Goal: Book appointment/travel/reservation

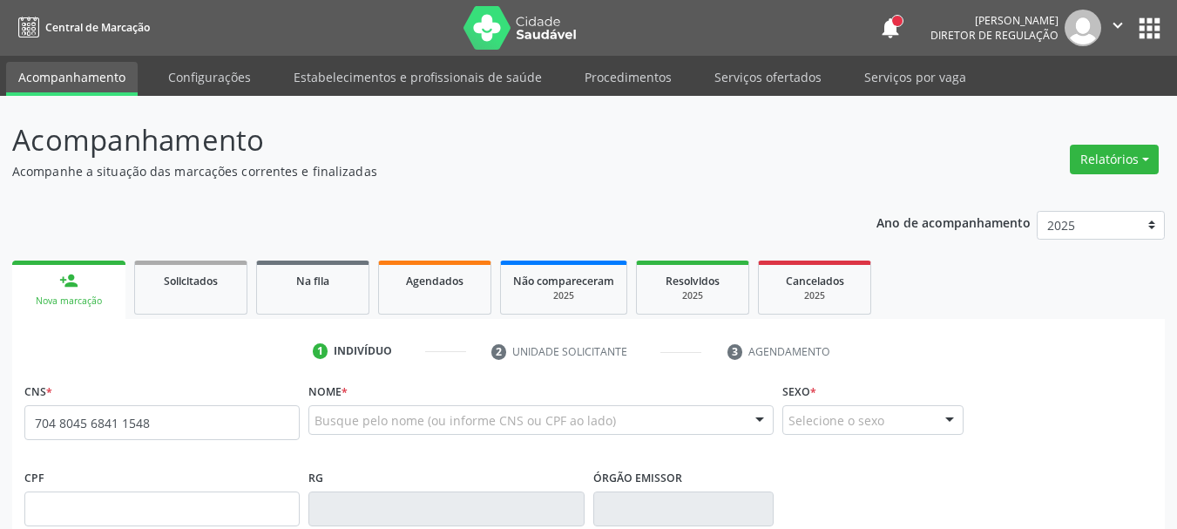
type input "704 8045 6841 1548"
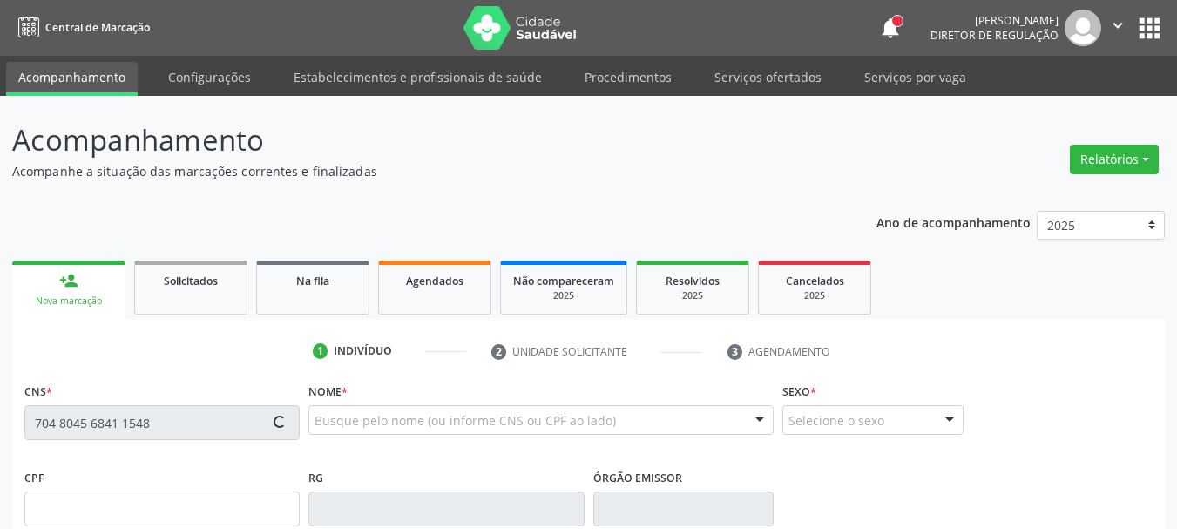
scroll to position [261, 0]
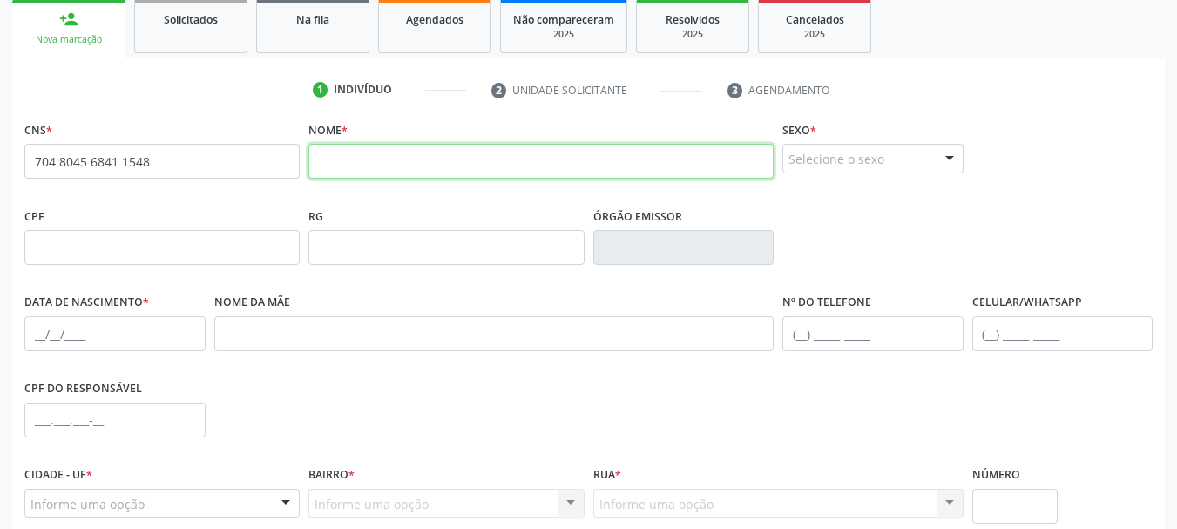
paste input "[PERSON_NAME]"
type input "[PERSON_NAME]"
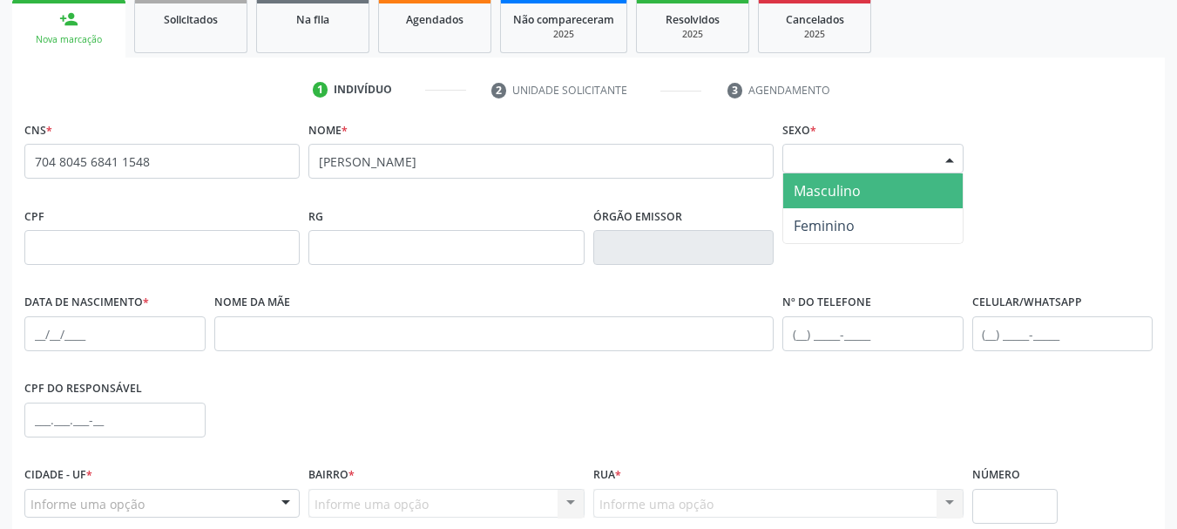
click at [831, 161] on div "Selecione o sexo" at bounding box center [872, 159] width 181 height 30
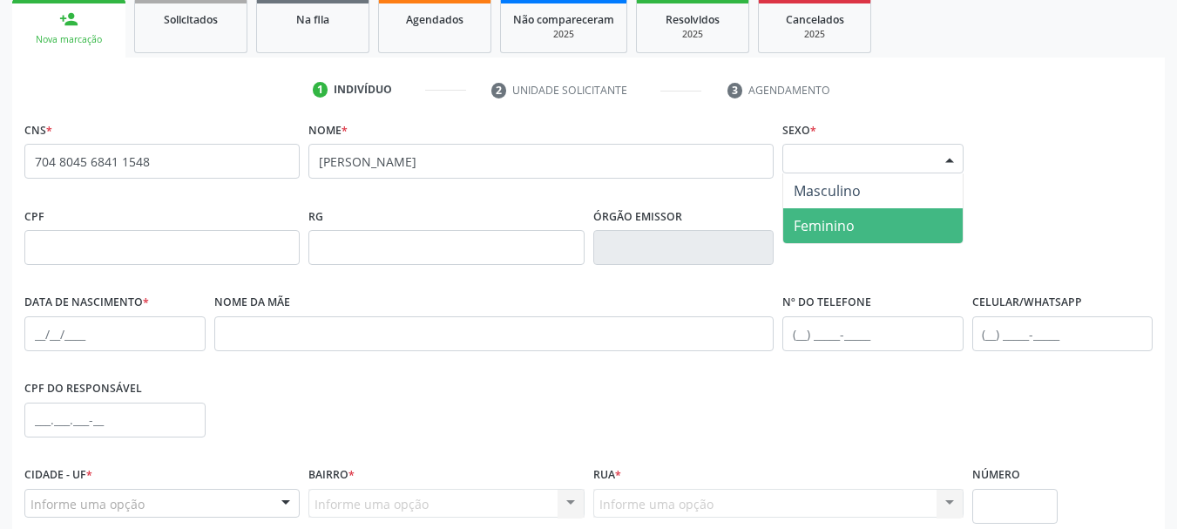
click at [826, 229] on span "Feminino" at bounding box center [823, 225] width 61 height 19
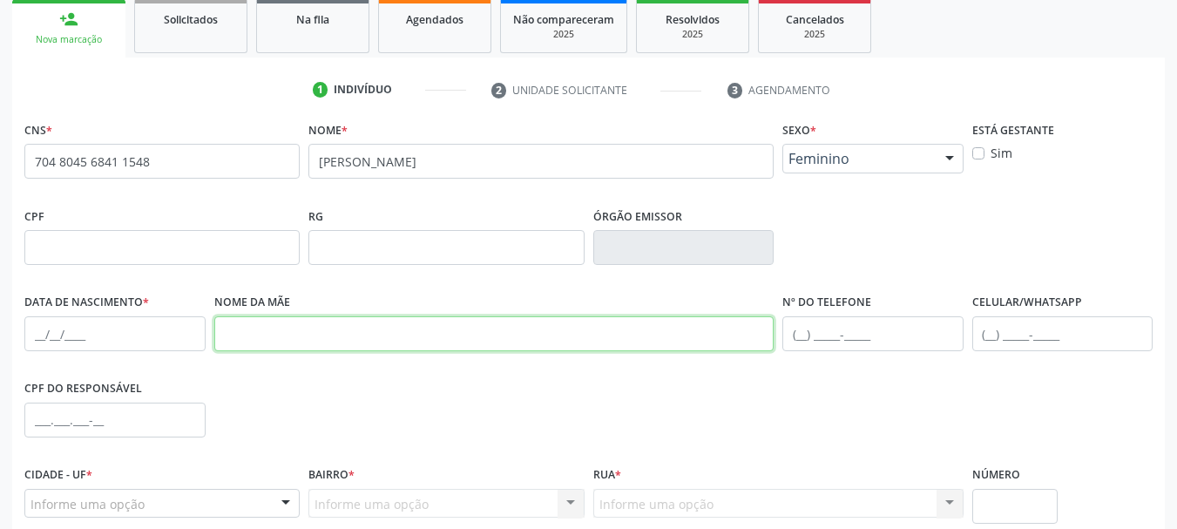
click at [383, 332] on input "text" at bounding box center [494, 333] width 560 height 35
paste input "[PERSON_NAME]"
type input "[PERSON_NAME]"
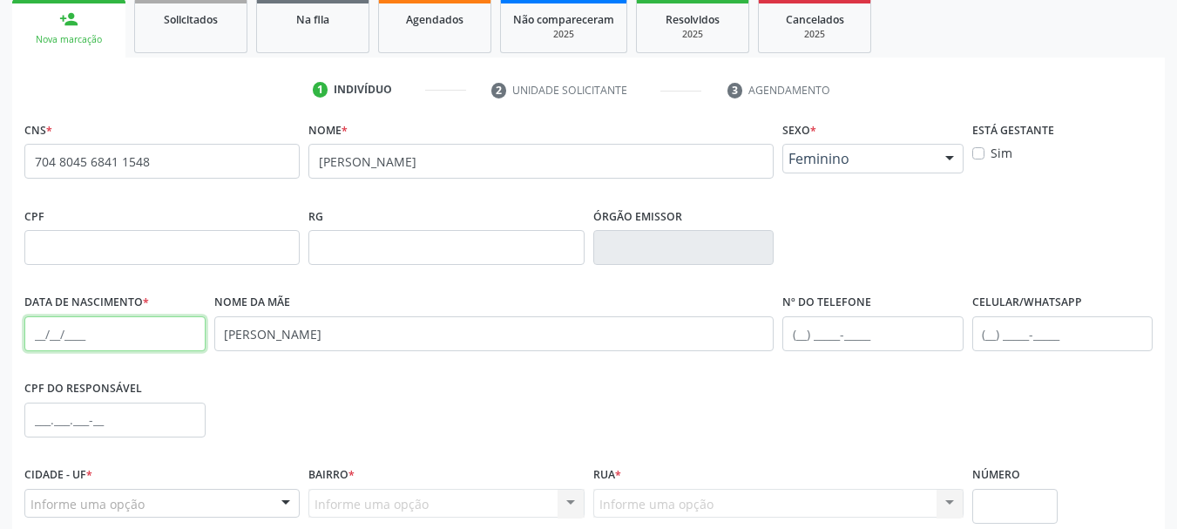
click at [31, 333] on input "text" at bounding box center [114, 333] width 181 height 35
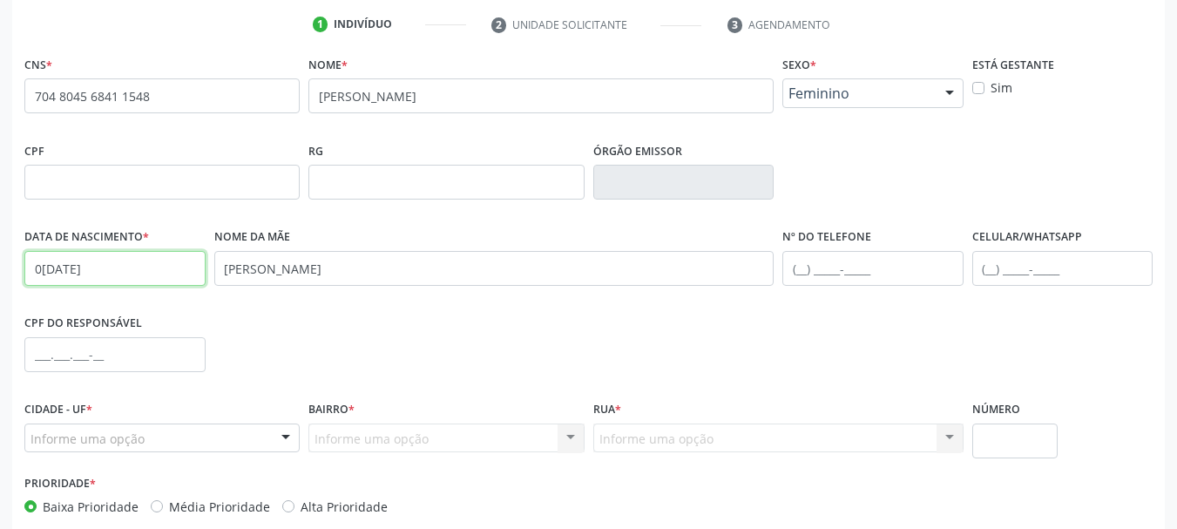
scroll to position [415, 0]
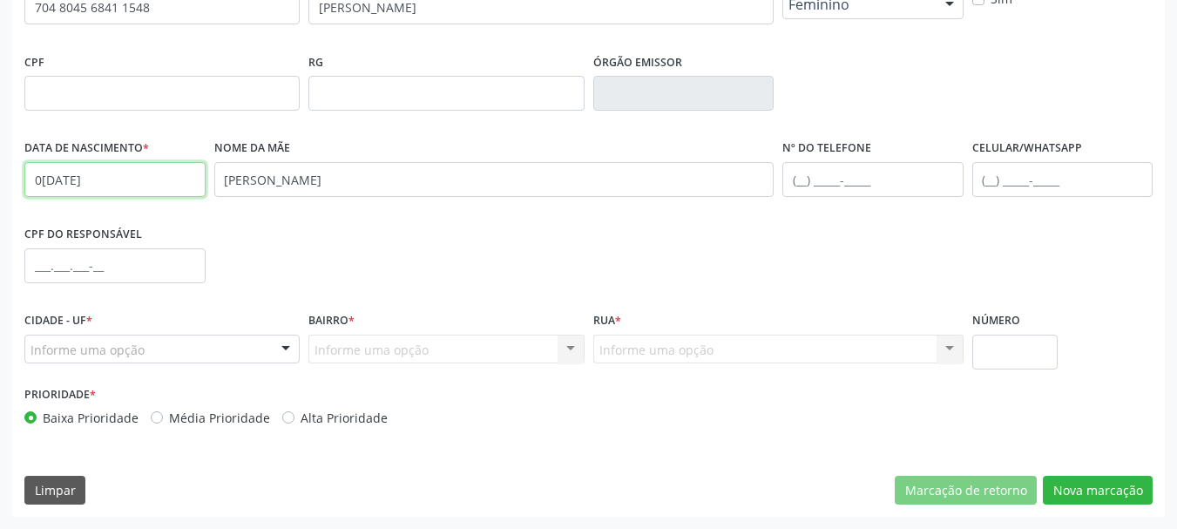
type input "0[DATE]"
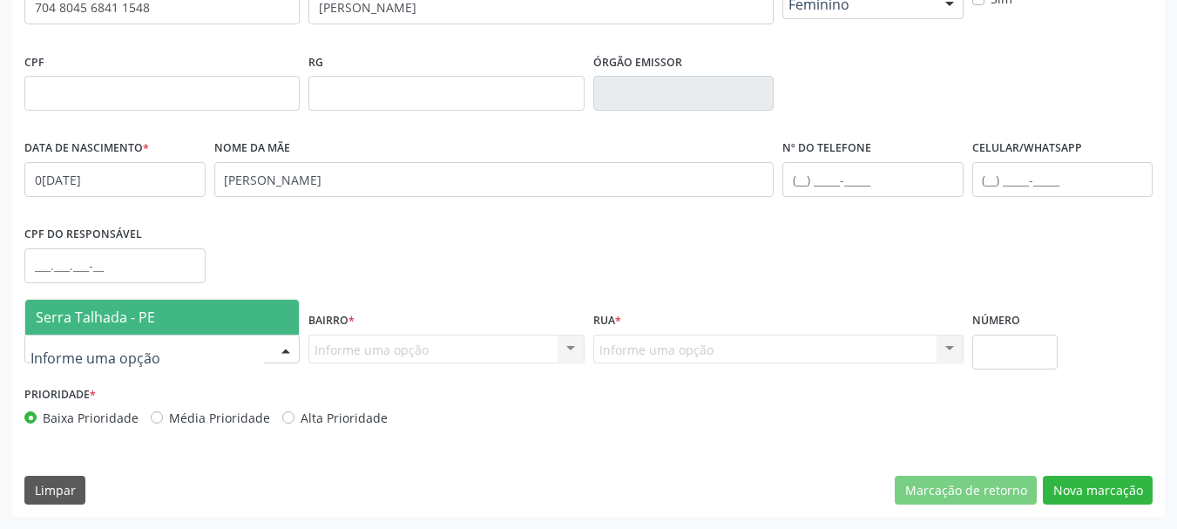
click at [190, 354] on div at bounding box center [161, 349] width 275 height 30
click at [172, 318] on span "Serra Talhada - PE" at bounding box center [161, 317] width 273 height 35
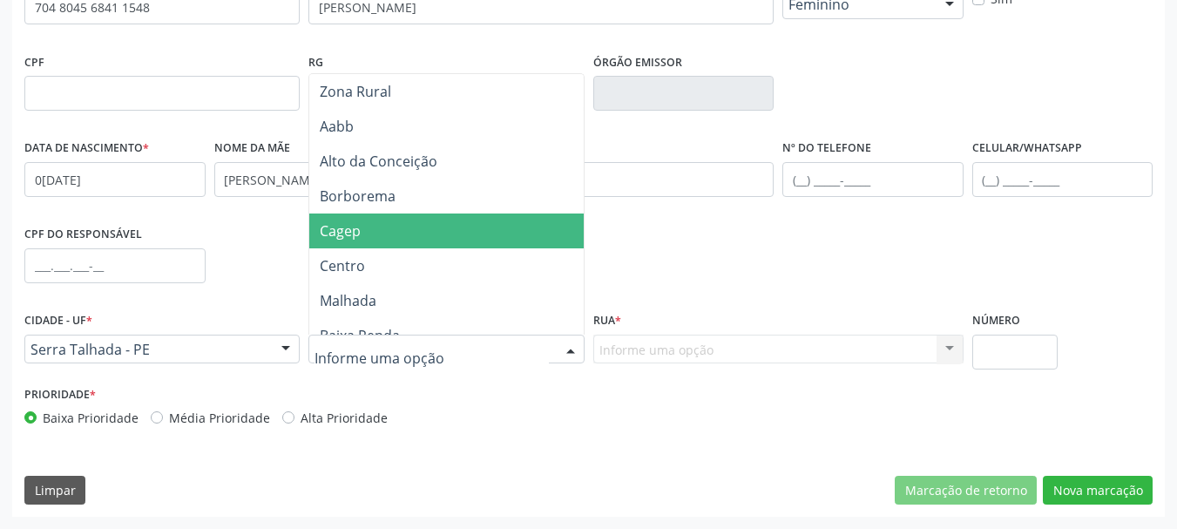
click at [417, 213] on span "Cagep" at bounding box center [449, 230] width 280 height 35
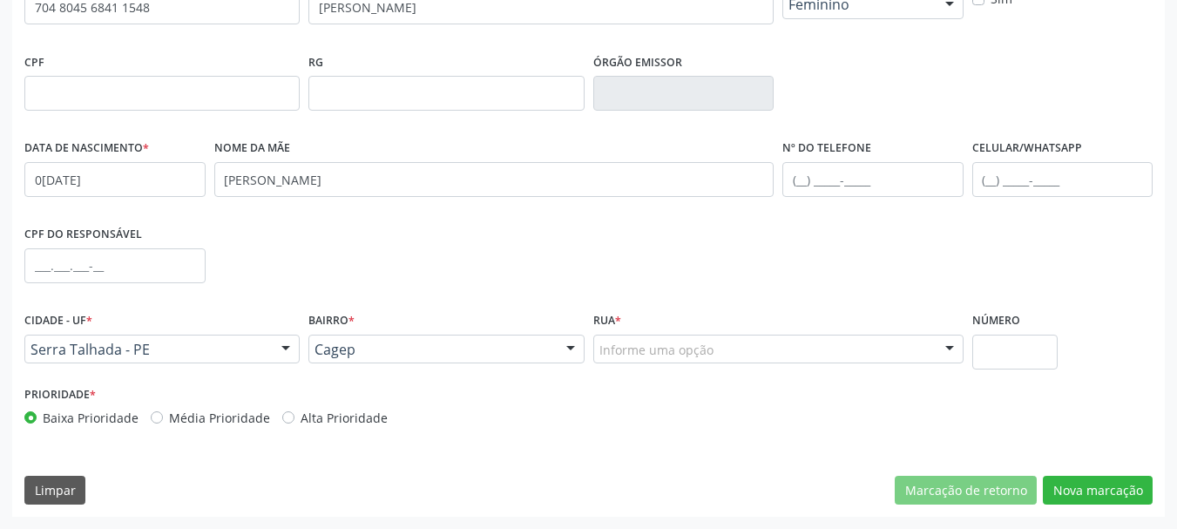
click at [624, 327] on div "Rua * Informe uma opção Professor Josuel de [GEOGRAPHIC_DATA] A Quadra B Dr. [P…" at bounding box center [778, 335] width 370 height 56
click at [637, 361] on div "Informe uma opção" at bounding box center [778, 349] width 370 height 30
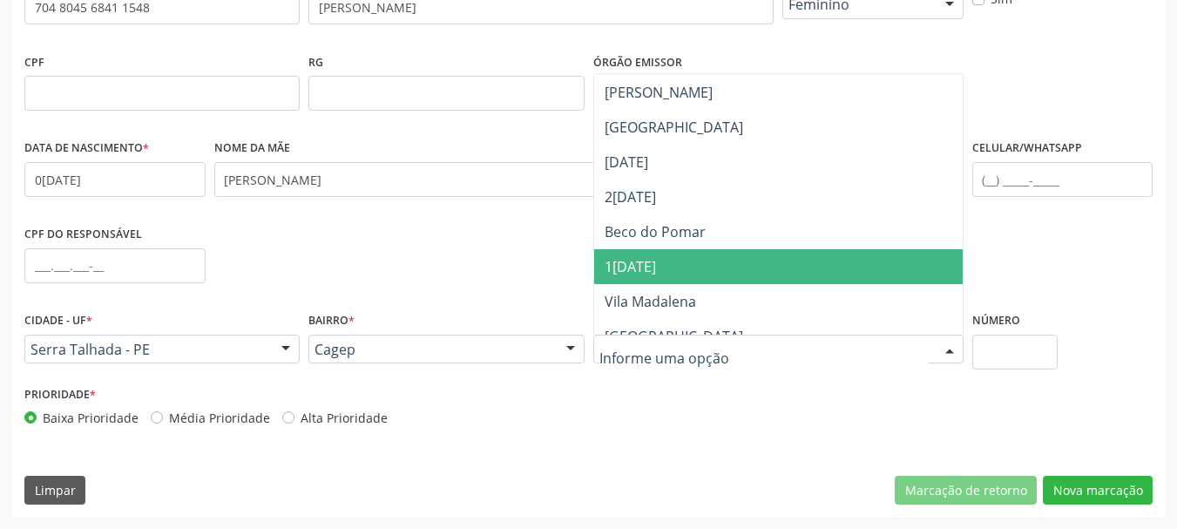
scroll to position [174, 0]
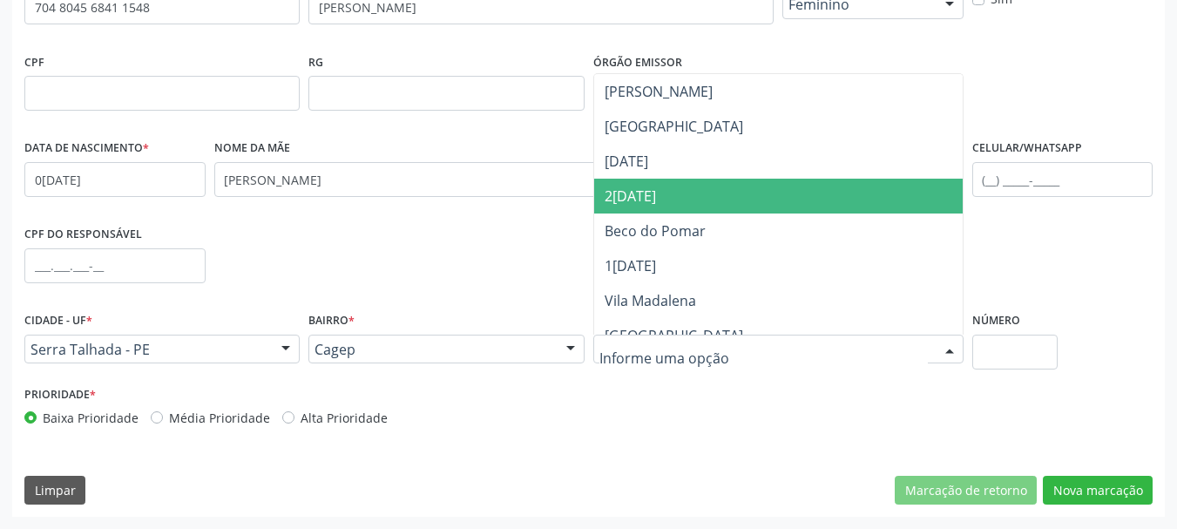
click at [705, 186] on span "2[DATE]" at bounding box center [778, 196] width 368 height 35
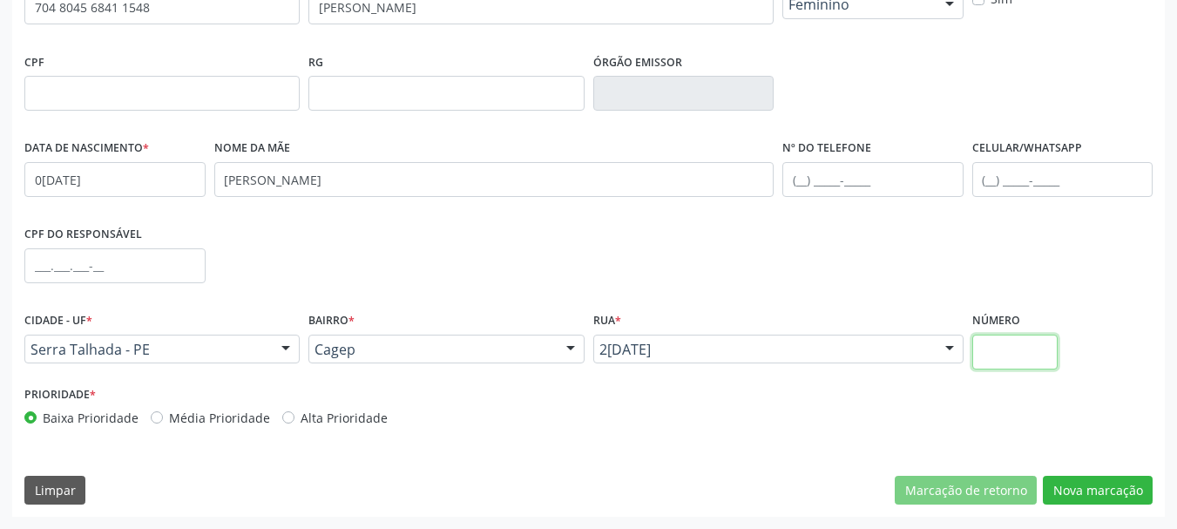
click at [1006, 352] on input "text" at bounding box center [1015, 351] width 86 height 35
type input "23"
click at [1051, 491] on button "Nova marcação" at bounding box center [1098, 491] width 110 height 30
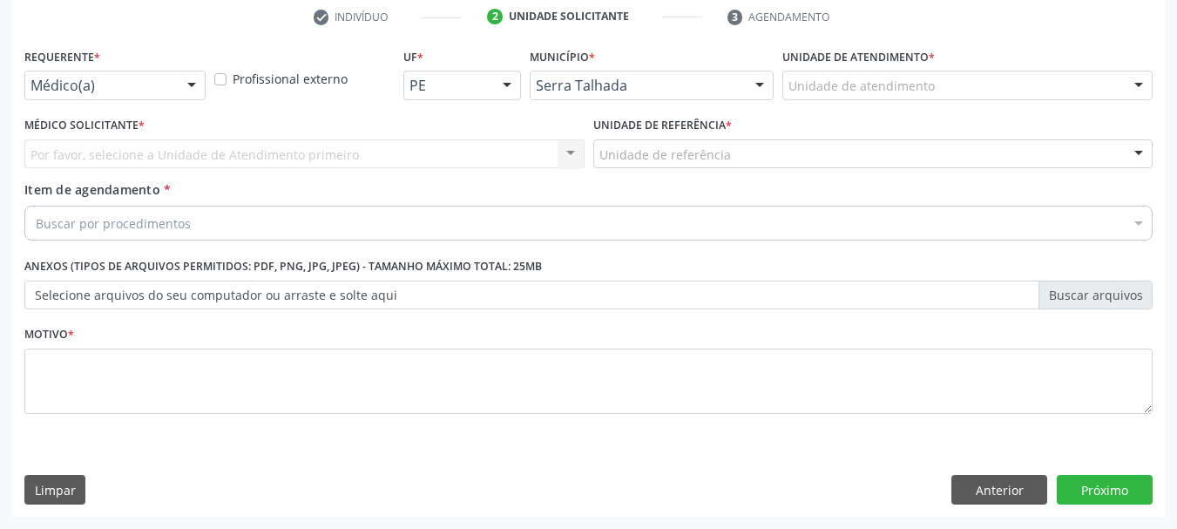
scroll to position [334, 0]
click at [192, 90] on div at bounding box center [192, 86] width 26 height 30
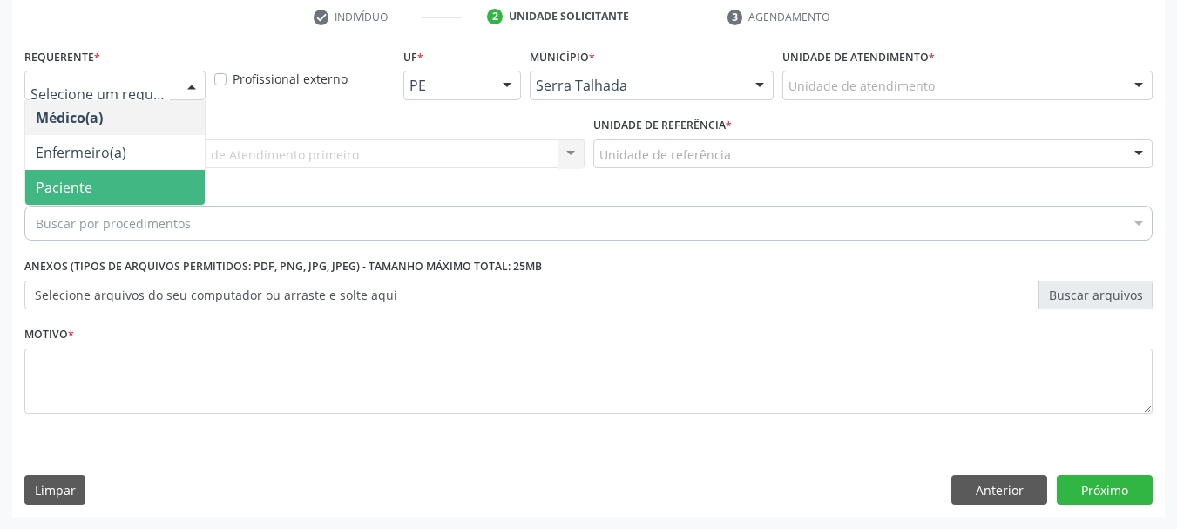
click at [167, 178] on span "Paciente" at bounding box center [114, 187] width 179 height 35
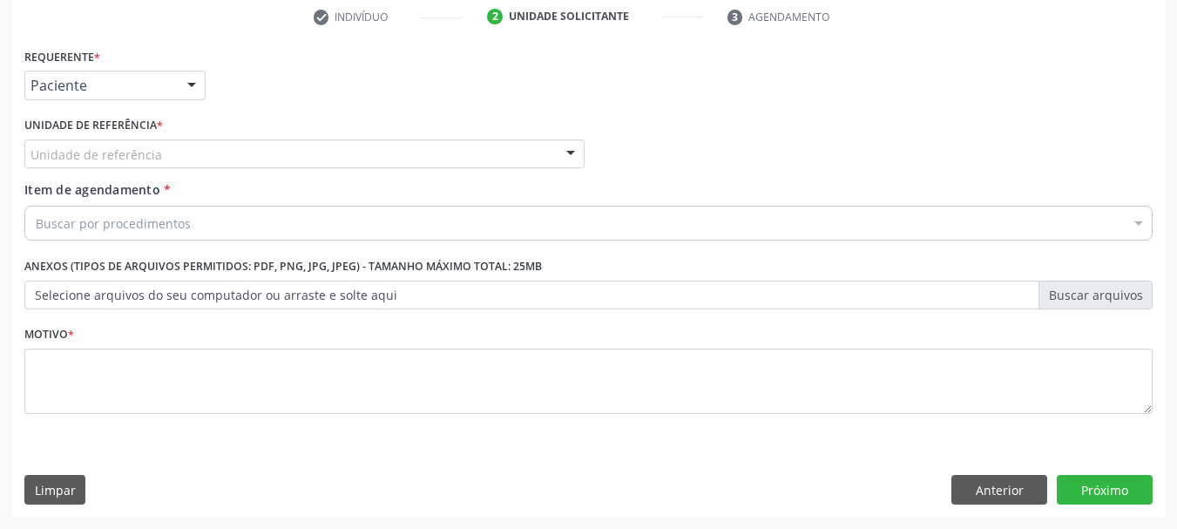
click at [168, 141] on div "Unidade de referência" at bounding box center [304, 154] width 560 height 30
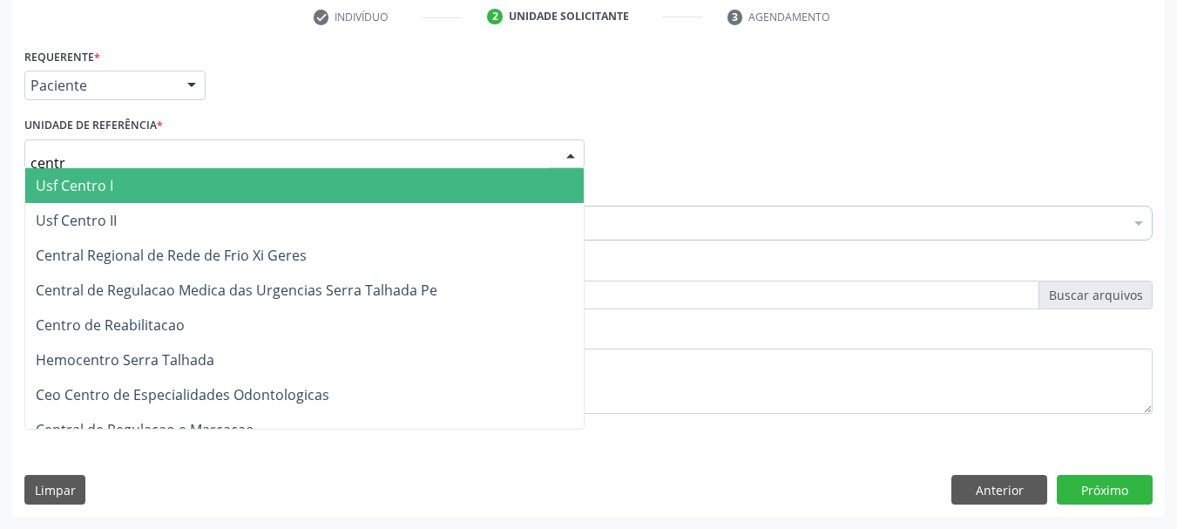
type input "centro"
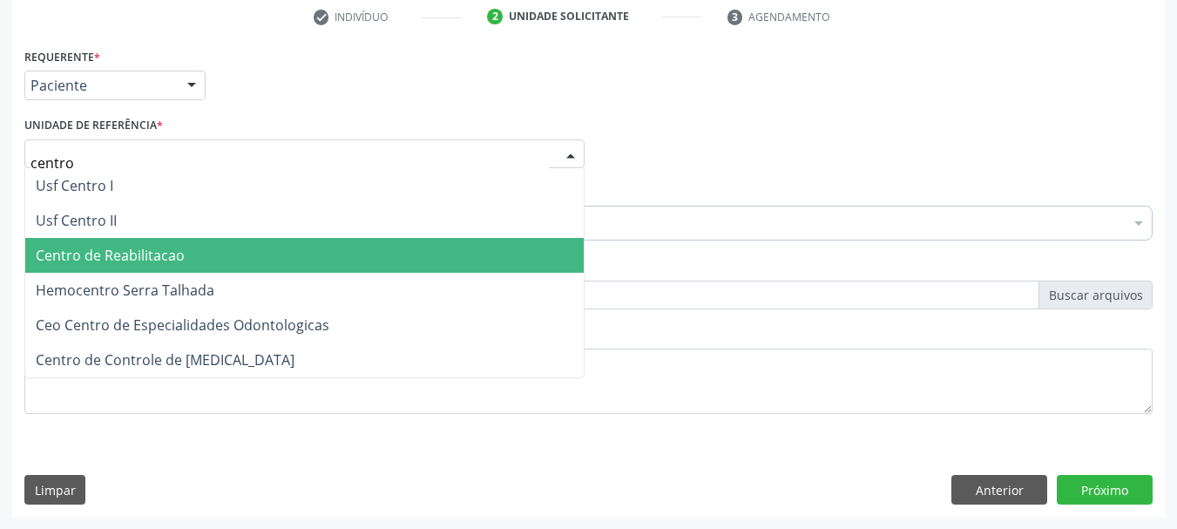
click at [170, 248] on span "Centro de Reabilitacao" at bounding box center [110, 255] width 149 height 19
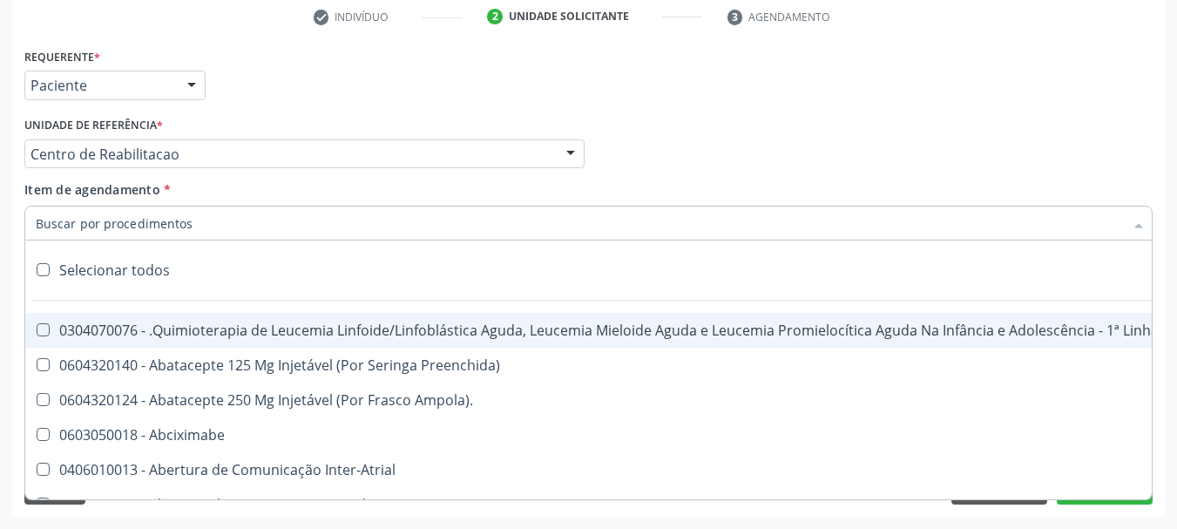
click at [172, 233] on div at bounding box center [588, 223] width 1128 height 35
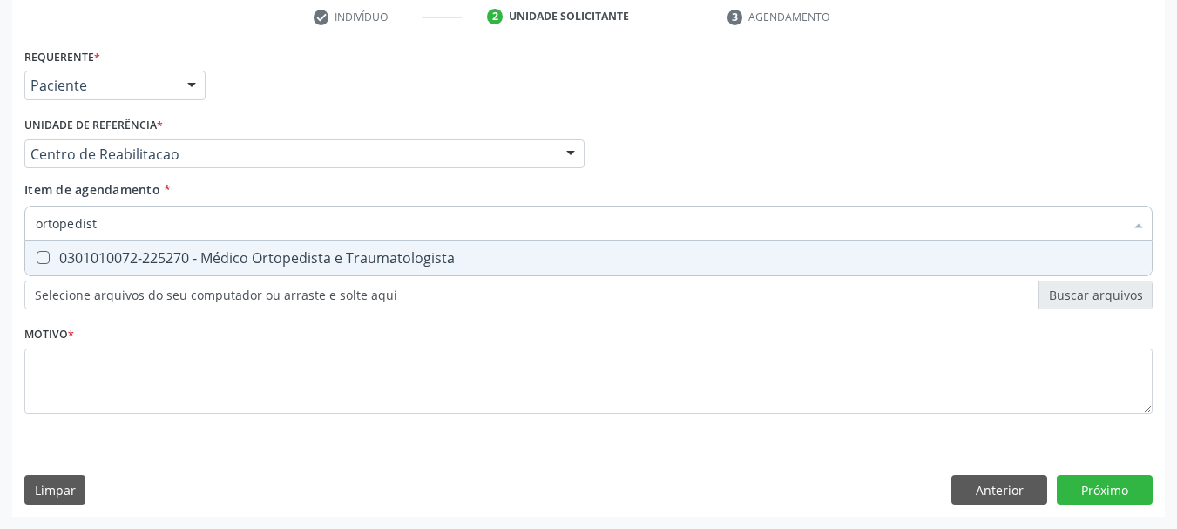
type input "ortopedista"
click at [176, 273] on span "0301010072-225270 - Médico Ortopedista e Traumatologista" at bounding box center [588, 257] width 1126 height 35
checkbox Traumatologista "true"
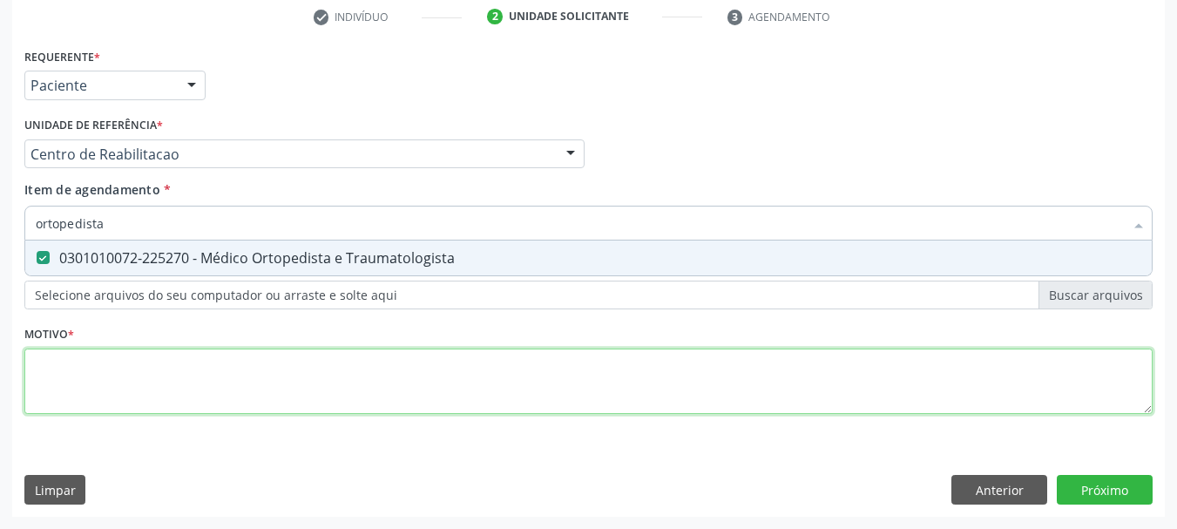
click at [139, 409] on div "Requerente * Paciente Médico(a) Enfermeiro(a) Paciente Nenhum resultado encontr…" at bounding box center [588, 241] width 1128 height 395
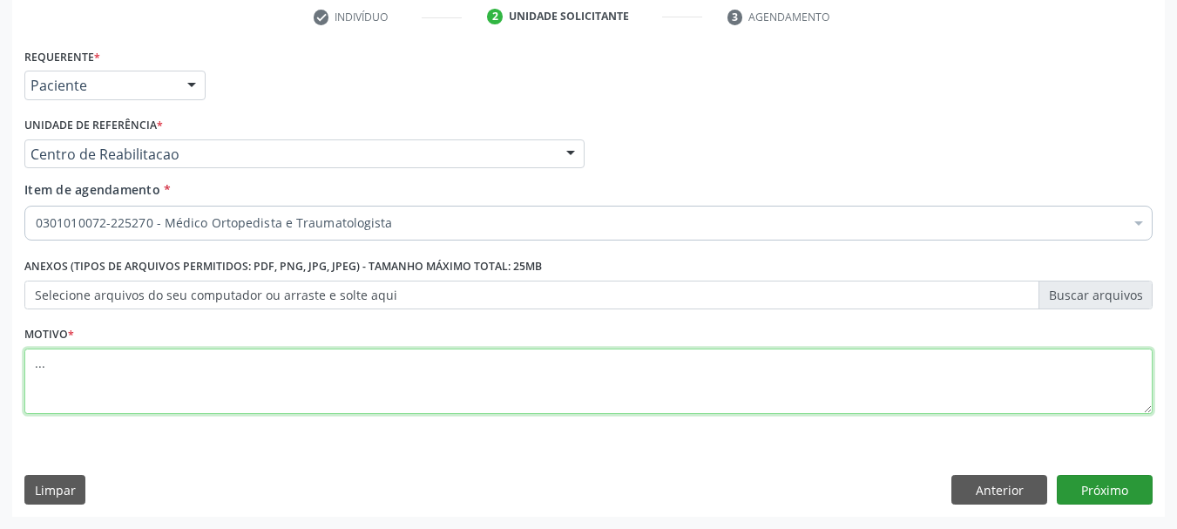
type textarea "..."
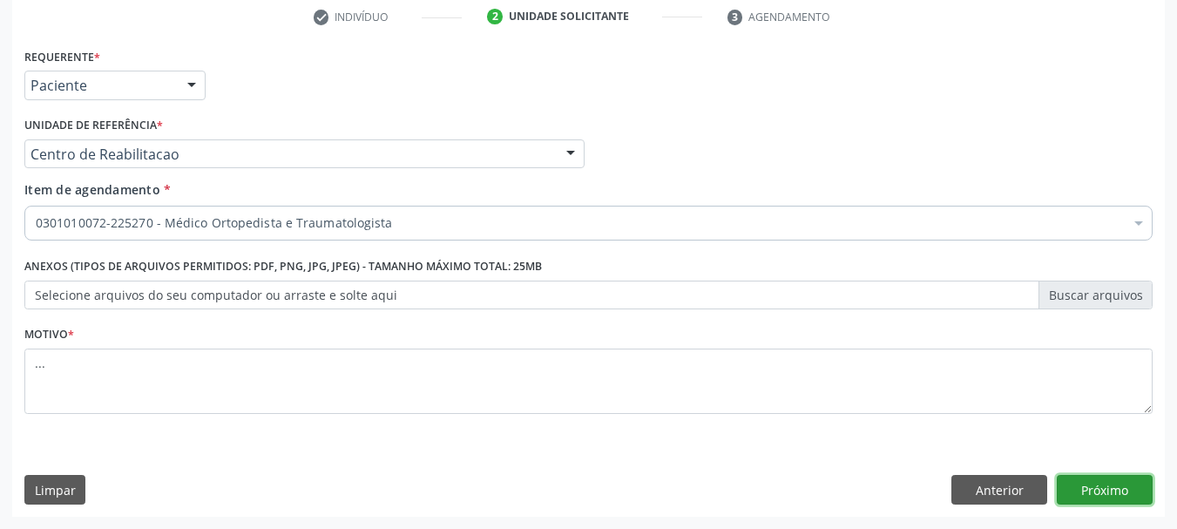
click at [1131, 500] on button "Próximo" at bounding box center [1104, 490] width 96 height 30
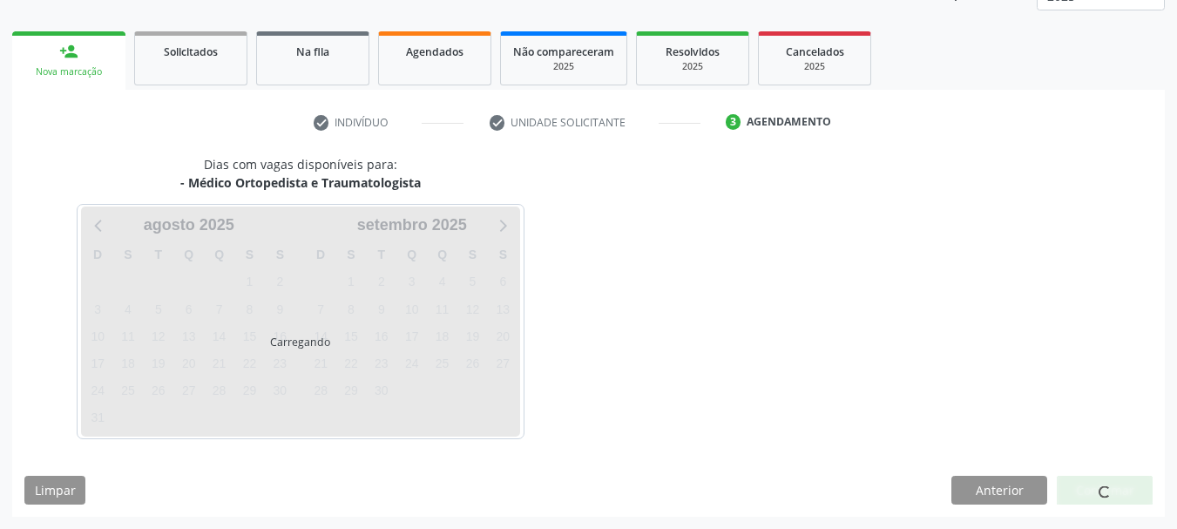
scroll to position [229, 0]
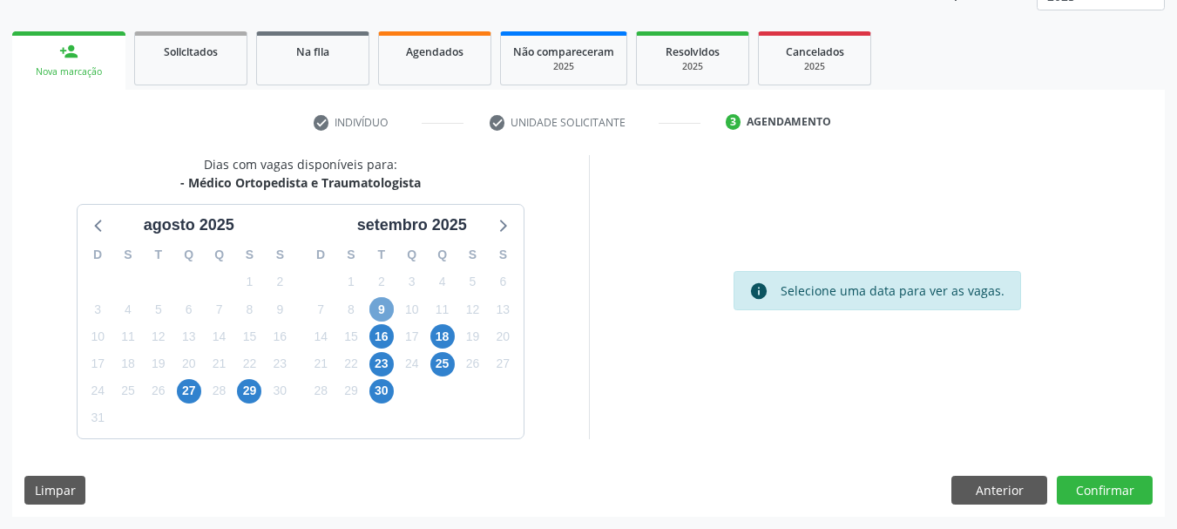
click at [388, 309] on span "9" at bounding box center [381, 309] width 24 height 24
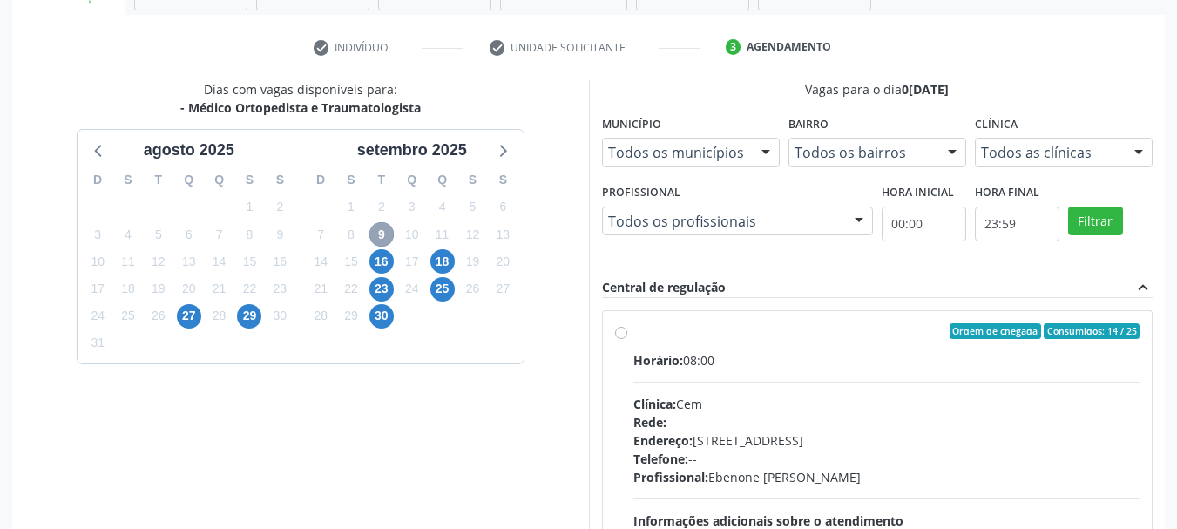
scroll to position [403, 0]
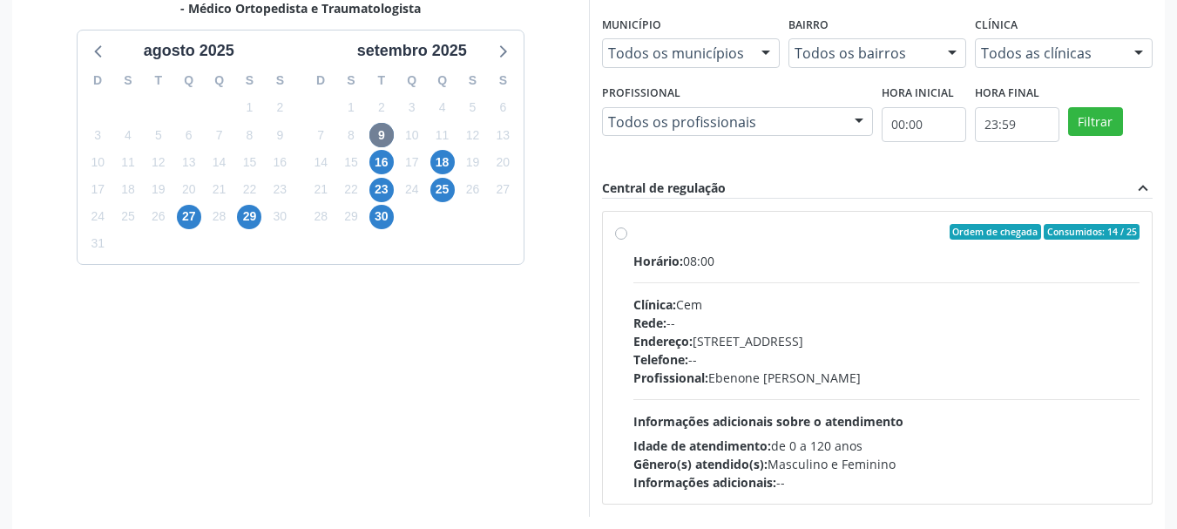
click at [633, 227] on label "Ordem de chegada Consumidos: 14 / 25 Horário: 08:00 Clínica: Cem Rede: -- Ender…" at bounding box center [886, 357] width 507 height 267
click at [621, 227] on input "Ordem de chegada Consumidos: 14 / 25 Horário: 08:00 Clínica: Cem Rede: -- Ender…" at bounding box center [621, 232] width 12 height 16
radio input "true"
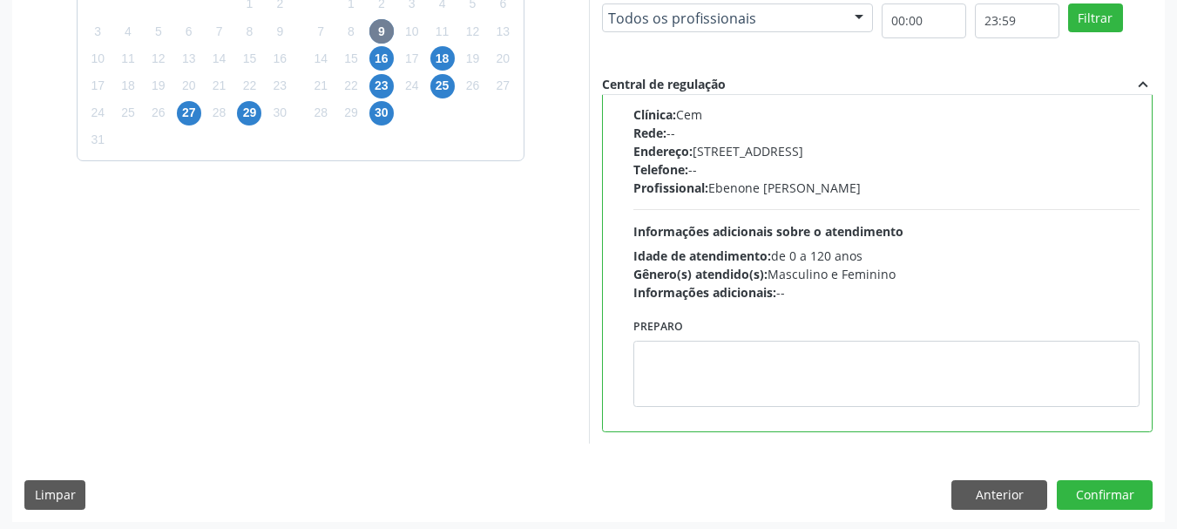
scroll to position [512, 0]
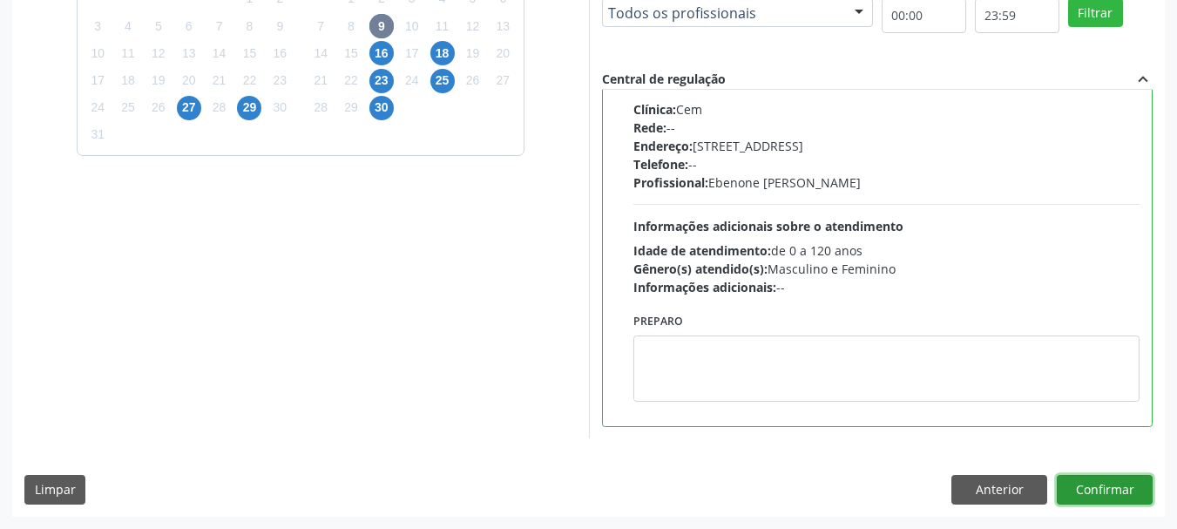
click at [1113, 494] on button "Confirmar" at bounding box center [1104, 490] width 96 height 30
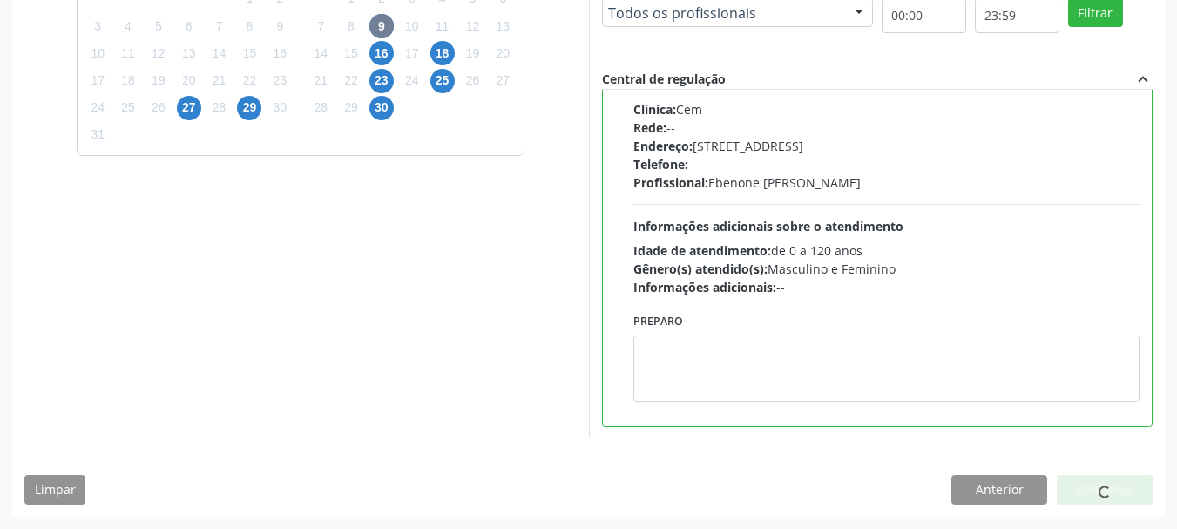
scroll to position [46, 0]
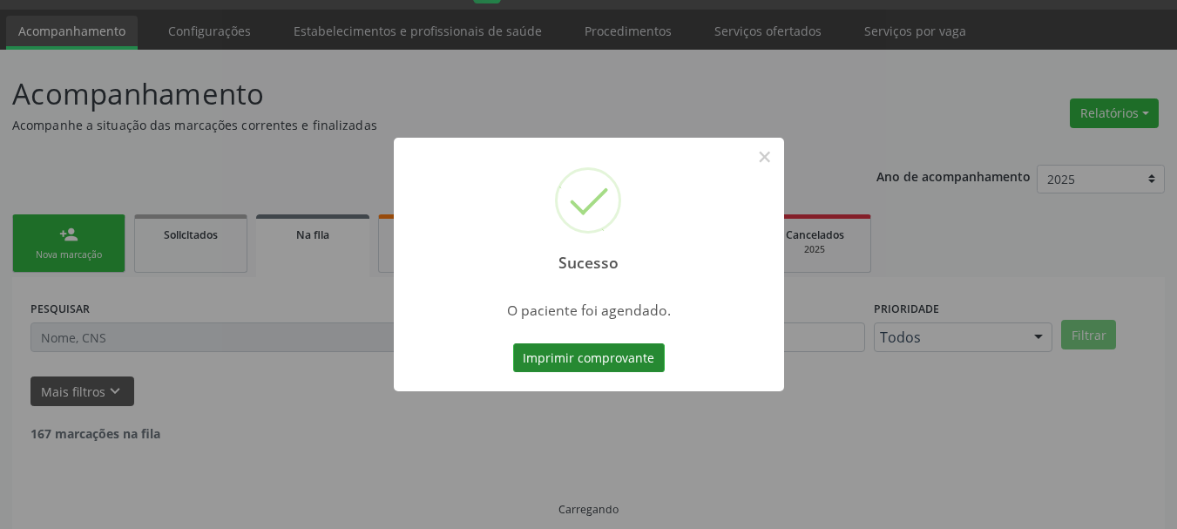
click at [608, 357] on button "Imprimir comprovante" at bounding box center [589, 358] width 152 height 30
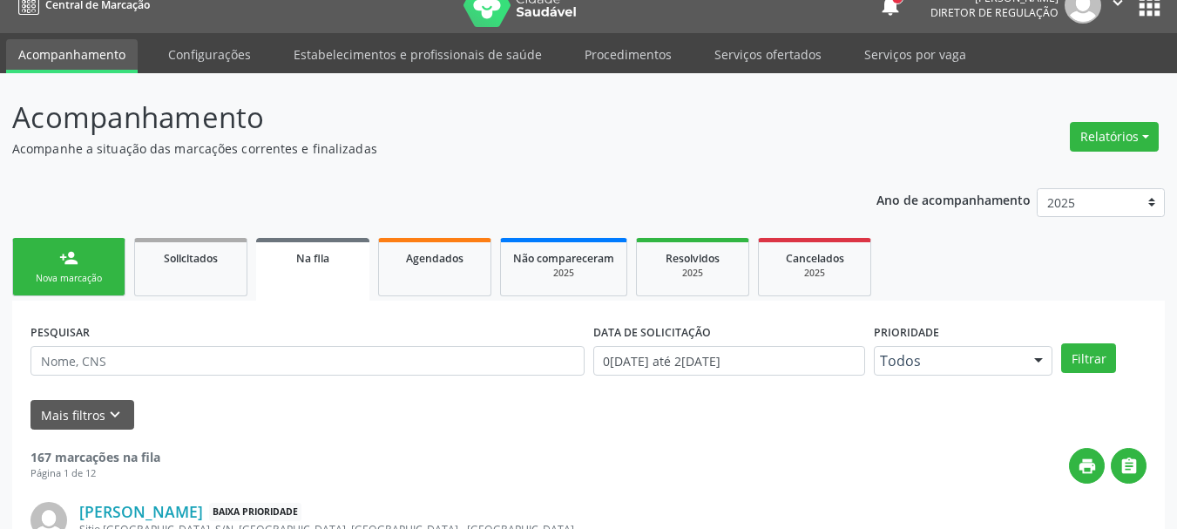
scroll to position [0, 0]
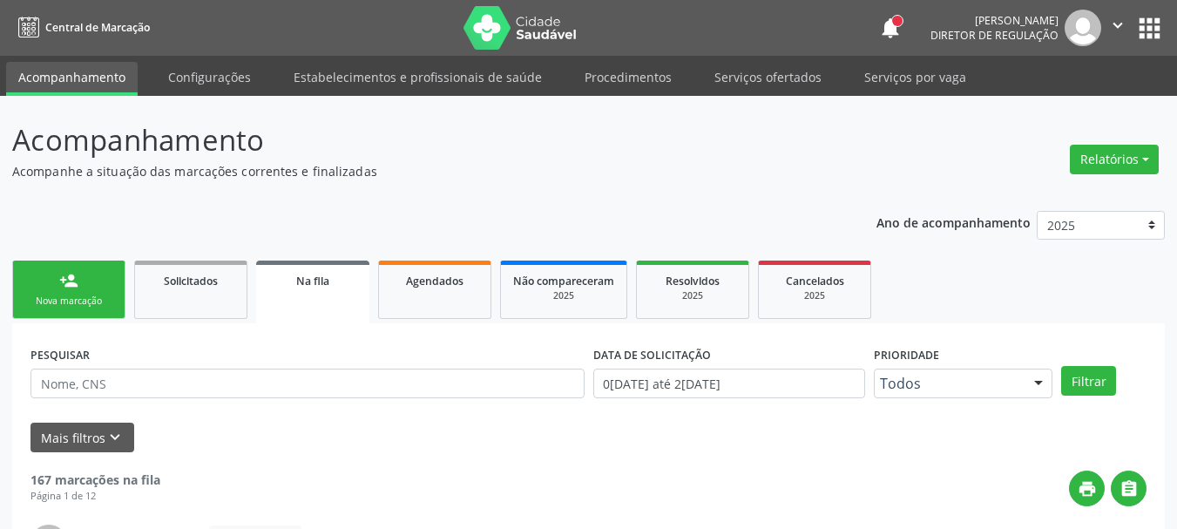
click at [1158, 33] on button "apps" at bounding box center [1149, 28] width 30 height 30
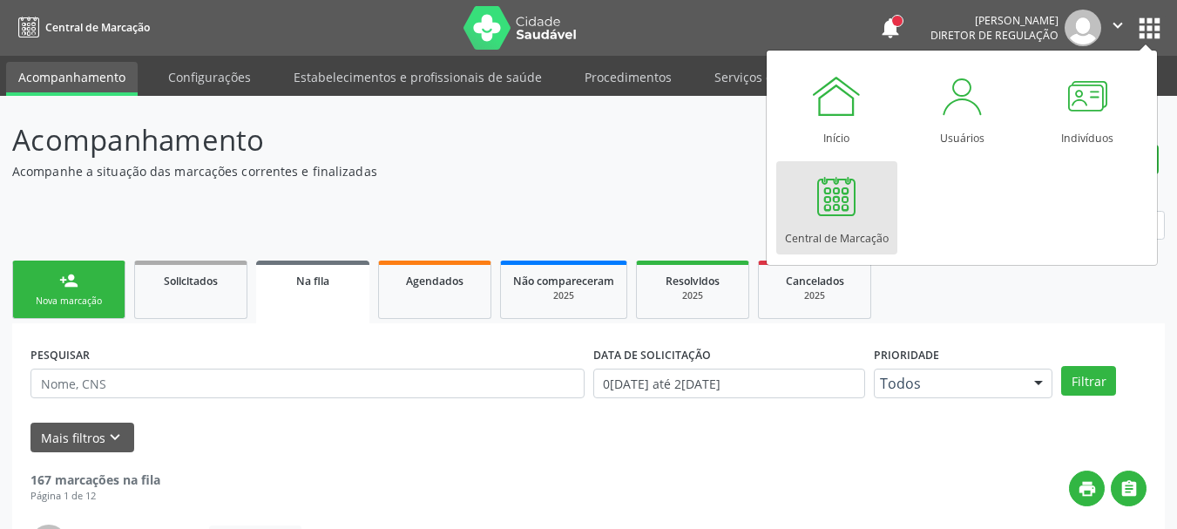
click at [809, 231] on div "Central de Marcação" at bounding box center [837, 234] width 104 height 24
